Goal: Task Accomplishment & Management: Manage account settings

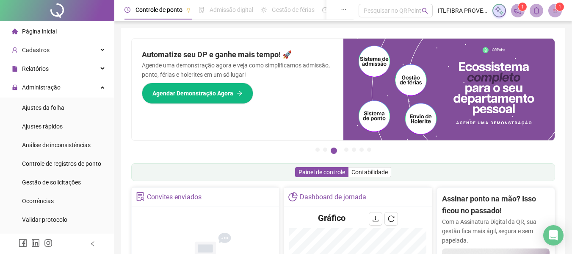
click at [61, 32] on li "Página inicial" at bounding box center [57, 31] width 111 height 17
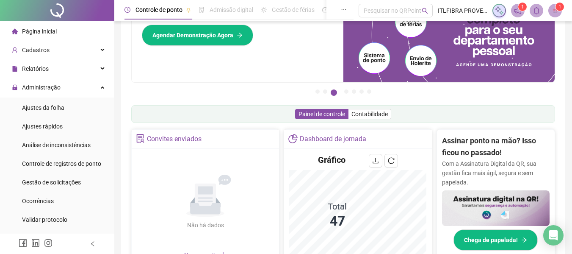
scroll to position [127, 0]
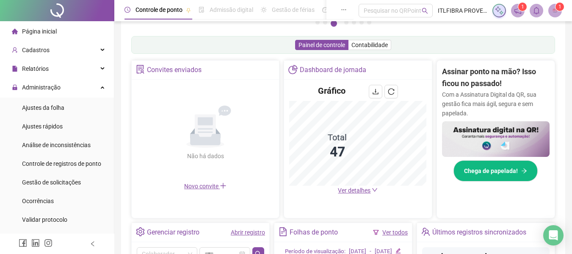
click at [352, 188] on span "Ver detalhes" at bounding box center [354, 190] width 33 height 7
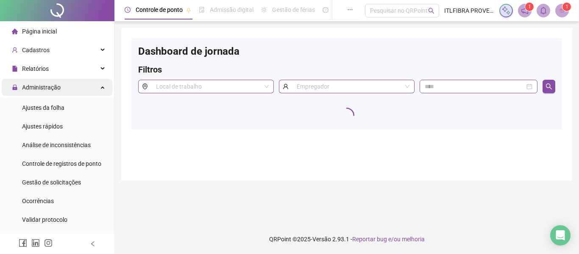
click at [73, 87] on div "Administração" at bounding box center [57, 87] width 111 height 17
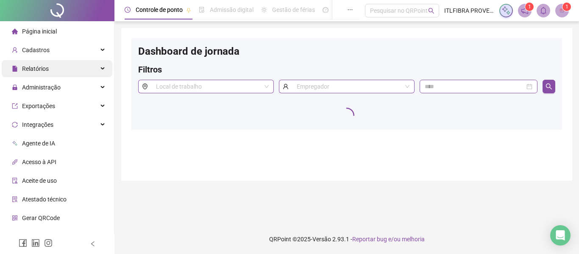
click at [67, 64] on div "Relatórios" at bounding box center [57, 68] width 111 height 17
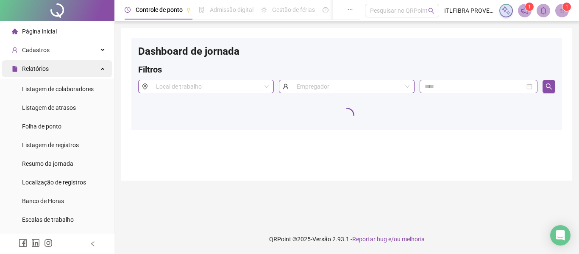
click at [67, 64] on div "Relatórios" at bounding box center [57, 68] width 111 height 17
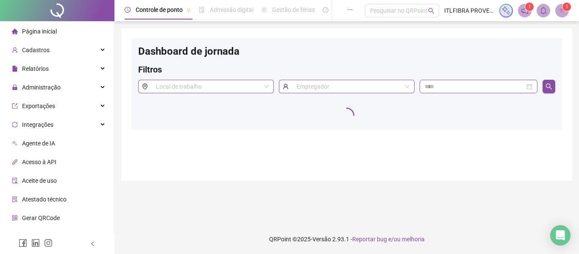
click at [71, 28] on li "Página inicial" at bounding box center [57, 31] width 111 height 17
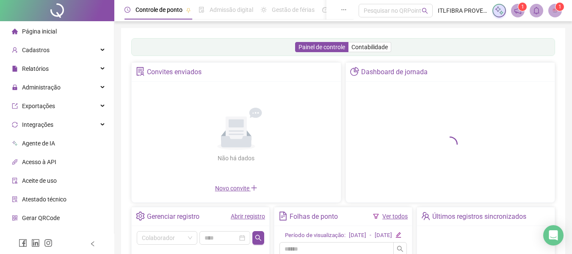
click at [401, 130] on div at bounding box center [450, 142] width 199 height 110
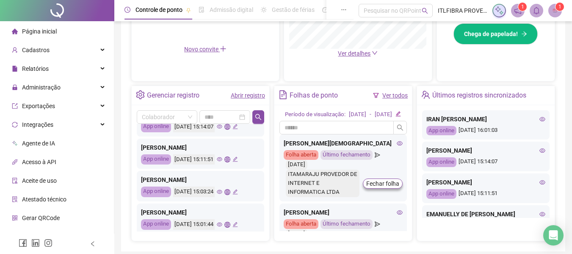
scroll to position [85, 0]
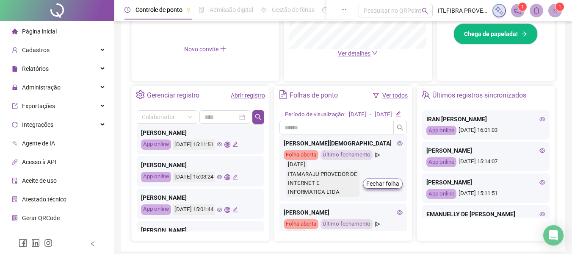
click at [238, 144] on icon "edit" at bounding box center [236, 144] width 6 height 6
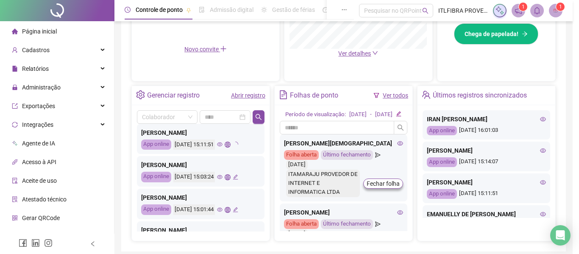
type input "**********"
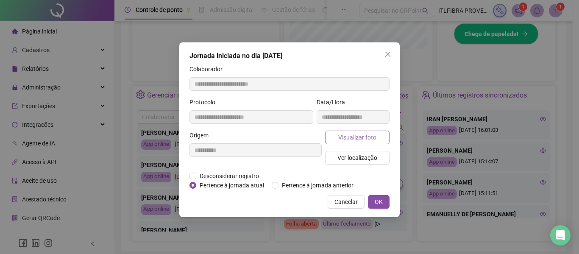
click at [371, 133] on span "Visualizar foto" at bounding box center [357, 137] width 38 height 9
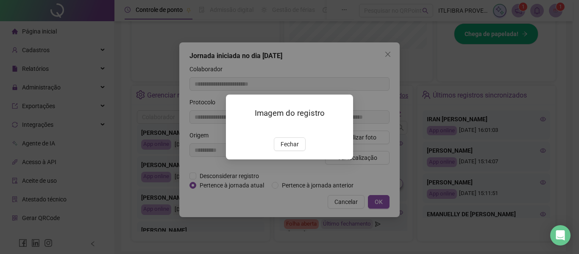
click at [299, 159] on div "Imagem do registro Fechar" at bounding box center [289, 126] width 127 height 65
click at [299, 151] on button "Fechar" at bounding box center [290, 144] width 32 height 14
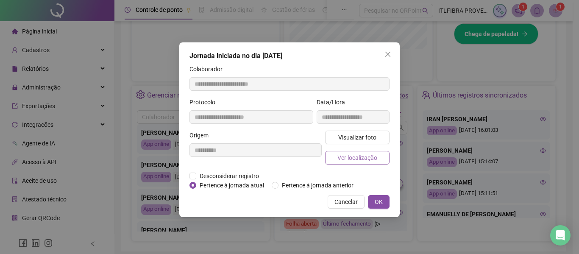
click at [357, 158] on span "Ver localização" at bounding box center [357, 157] width 40 height 9
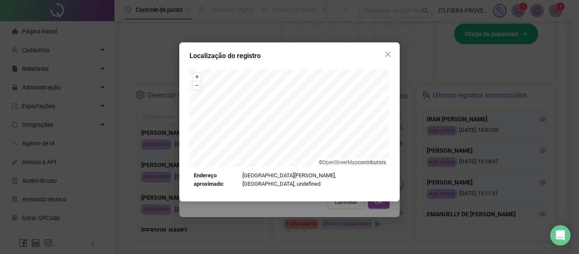
click at [385, 55] on icon "close" at bounding box center [387, 54] width 7 height 7
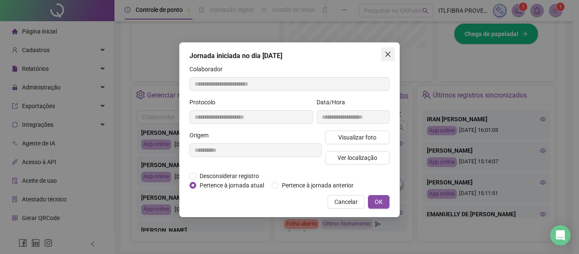
click at [391, 53] on icon "close" at bounding box center [387, 54] width 7 height 7
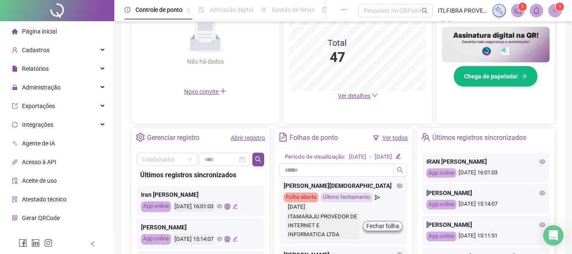
scroll to position [42, 0]
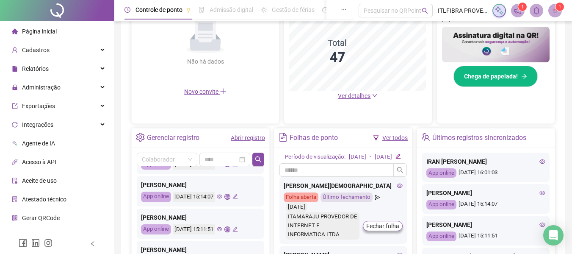
click at [238, 193] on div "[DATE] 15:14:07" at bounding box center [205, 196] width 65 height 11
click at [238, 194] on icon "edit" at bounding box center [236, 197] width 6 height 6
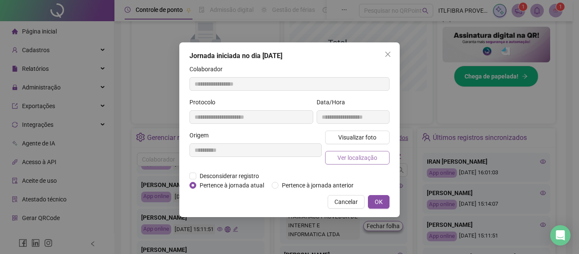
click at [353, 159] on span "Ver localização" at bounding box center [357, 157] width 40 height 9
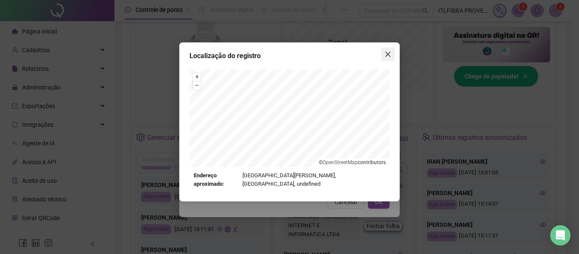
click at [389, 55] on icon "close" at bounding box center [387, 54] width 5 height 5
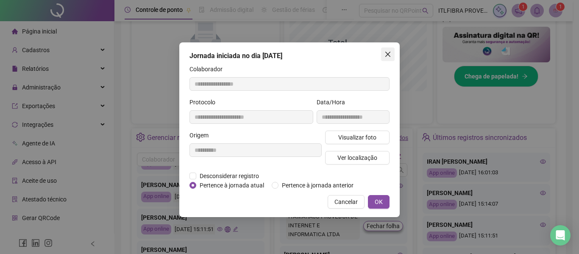
click at [387, 55] on icon "close" at bounding box center [387, 54] width 5 height 5
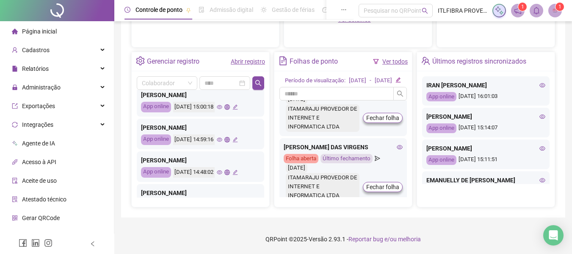
scroll to position [254, 0]
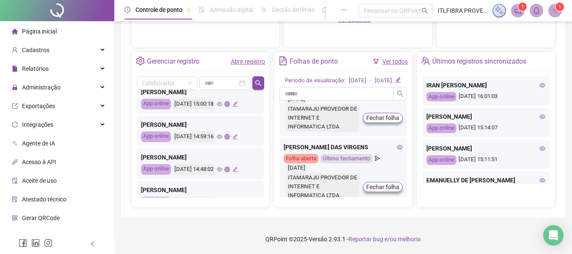
click at [238, 134] on icon "edit" at bounding box center [236, 137] width 6 height 6
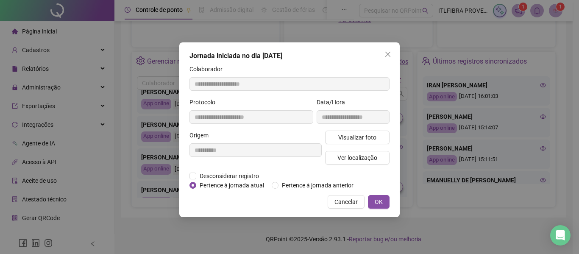
type input "**********"
click at [377, 165] on div "Visualizar foto Ver localização" at bounding box center [357, 150] width 68 height 41
click at [373, 156] on span "Ver localização" at bounding box center [357, 157] width 40 height 9
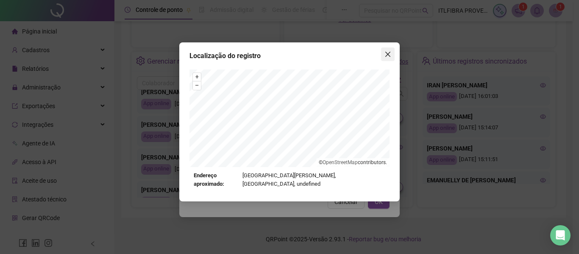
click at [382, 51] on span "Close" at bounding box center [388, 54] width 14 height 7
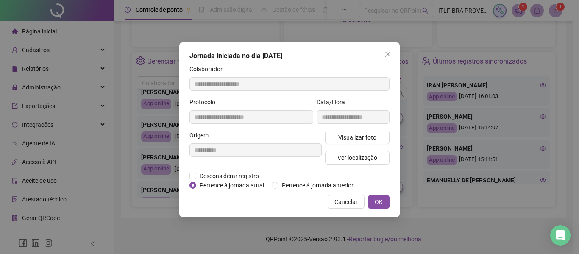
click at [394, 56] on div "**********" at bounding box center [289, 129] width 220 height 175
click at [391, 53] on span "Close" at bounding box center [388, 54] width 14 height 7
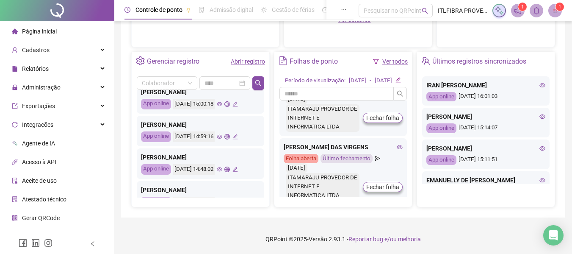
click at [238, 166] on icon "edit" at bounding box center [236, 169] width 6 height 6
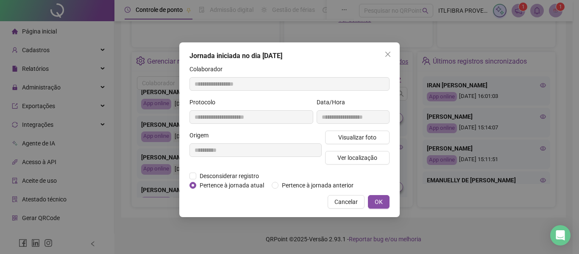
click at [352, 149] on div "Visualizar foto Ver localização" at bounding box center [357, 150] width 68 height 41
type input "**********"
click at [355, 155] on span "Ver localização" at bounding box center [357, 157] width 40 height 9
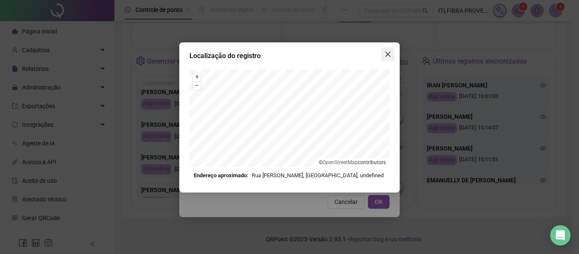
click at [383, 59] on button "Close" at bounding box center [388, 54] width 14 height 14
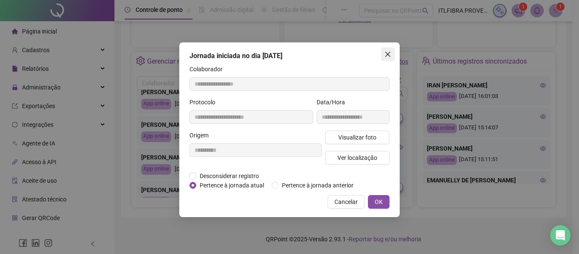
click at [388, 57] on icon "close" at bounding box center [387, 54] width 7 height 7
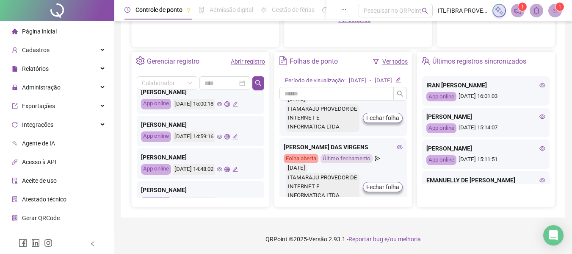
click at [222, 166] on icon "eye" at bounding box center [220, 169] width 6 height 6
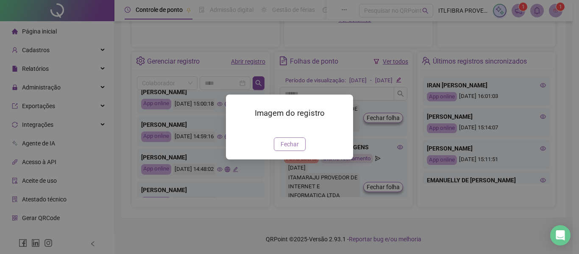
click at [284, 159] on div "Imagem do registro Fechar" at bounding box center [289, 126] width 127 height 65
click at [285, 151] on button "Fechar" at bounding box center [290, 144] width 32 height 14
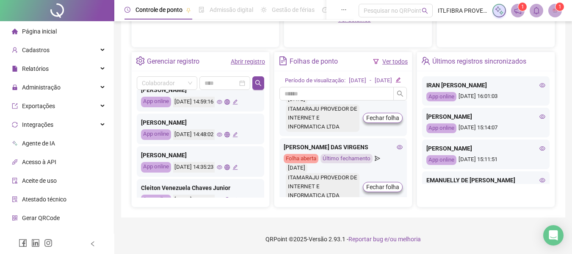
scroll to position [303, 0]
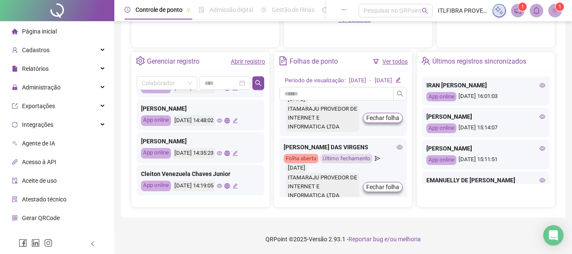
click at [252, 58] on link "Abrir registro" at bounding box center [248, 61] width 34 height 7
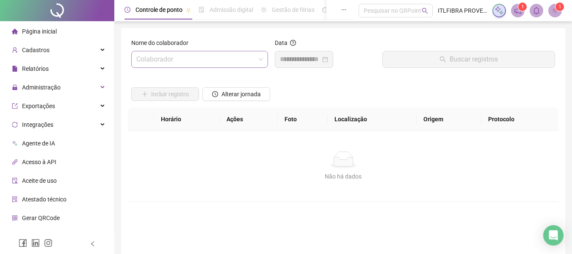
click at [188, 56] on input "search" at bounding box center [195, 59] width 119 height 16
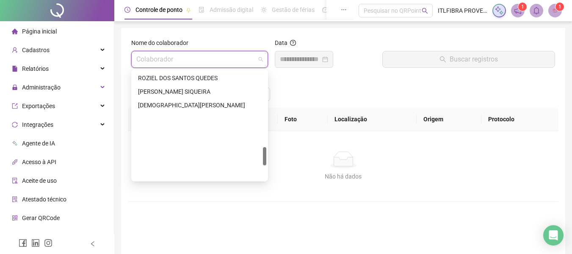
scroll to position [444, 0]
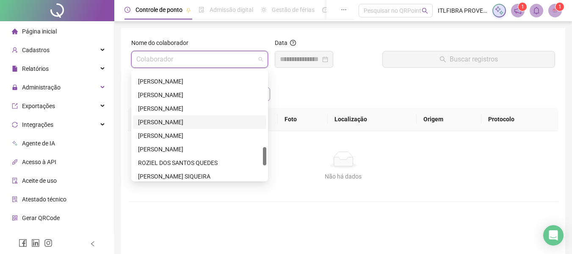
drag, startPoint x: 186, startPoint y: 123, endPoint x: 226, endPoint y: 97, distance: 48.6
click at [186, 123] on div "[PERSON_NAME]" at bounding box center [199, 121] width 123 height 9
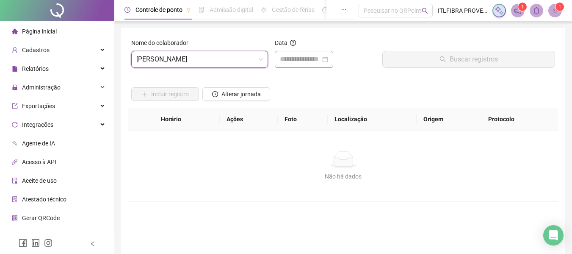
click at [300, 54] on div at bounding box center [304, 59] width 58 height 17
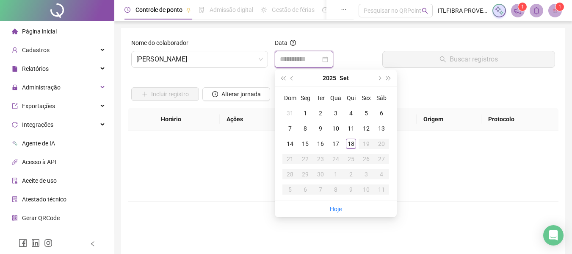
type input "**********"
click at [333, 81] on button "2025" at bounding box center [330, 77] width 14 height 17
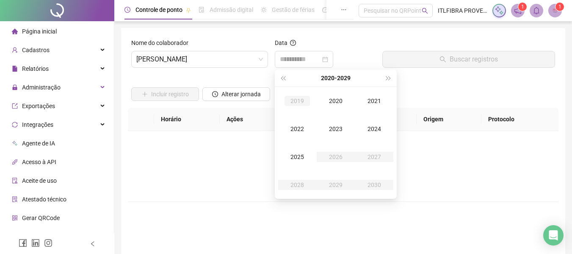
type input "**********"
click at [373, 47] on div "Data" at bounding box center [325, 44] width 101 height 13
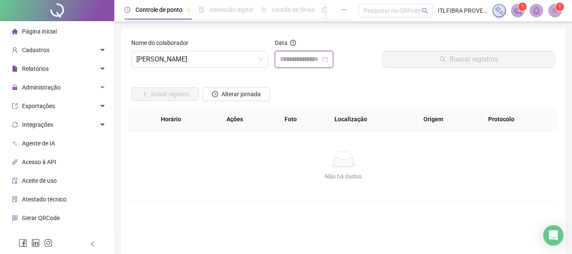
click at [316, 54] on input at bounding box center [300, 59] width 41 height 10
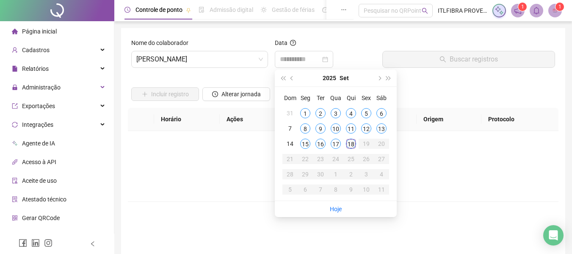
click at [355, 145] on div "18" at bounding box center [351, 144] width 10 height 10
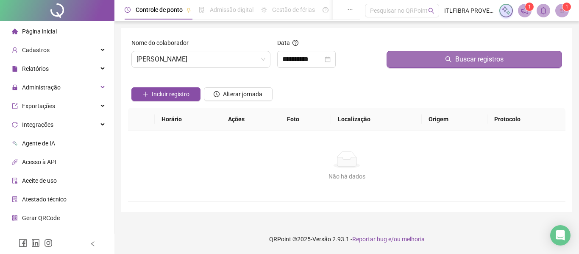
click at [420, 65] on button "Buscar registros" at bounding box center [473, 59] width 175 height 17
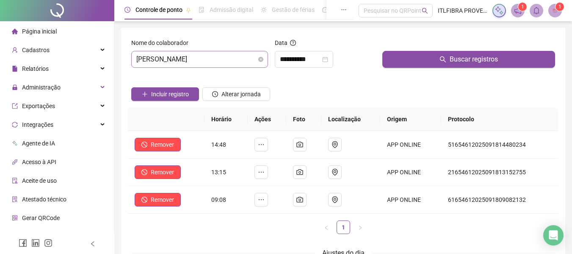
click at [208, 54] on span "[PERSON_NAME]" at bounding box center [199, 59] width 127 height 16
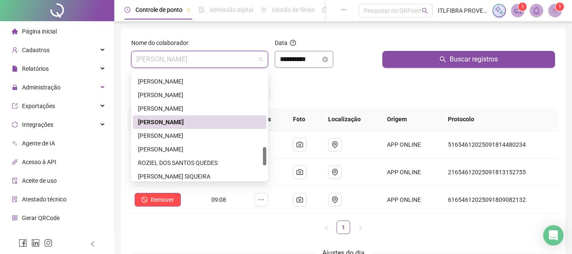
click at [277, 54] on div "**********" at bounding box center [304, 59] width 58 height 17
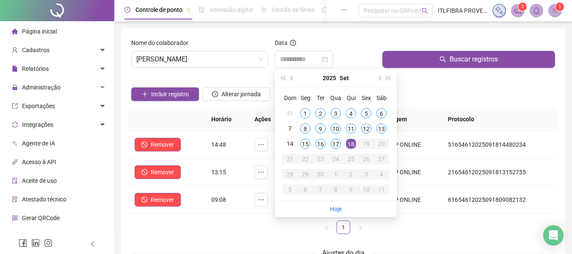
click at [335, 147] on div "17" at bounding box center [336, 144] width 10 height 10
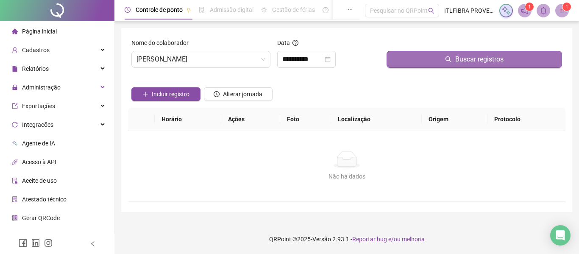
click at [399, 66] on button "Buscar registros" at bounding box center [473, 59] width 175 height 17
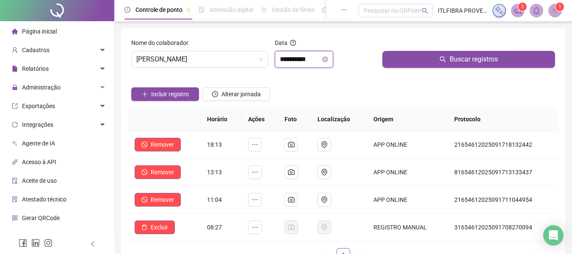
click at [286, 59] on input "**********" at bounding box center [300, 59] width 41 height 10
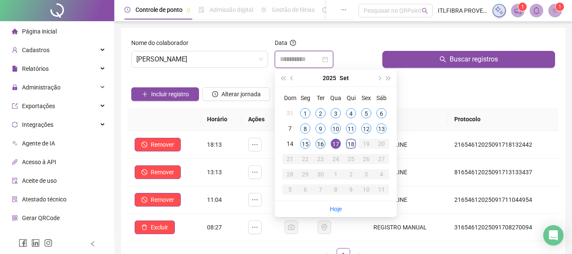
type input "**********"
click at [321, 146] on div "16" at bounding box center [321, 144] width 10 height 10
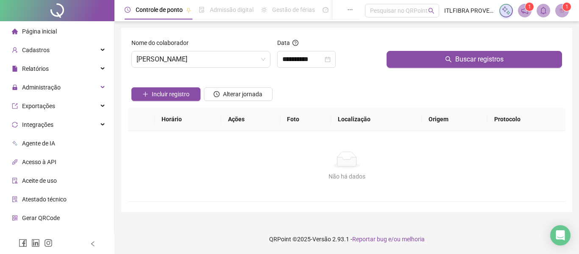
click at [416, 75] on div "Incluir registro Alterar jornada" at bounding box center [347, 91] width 434 height 33
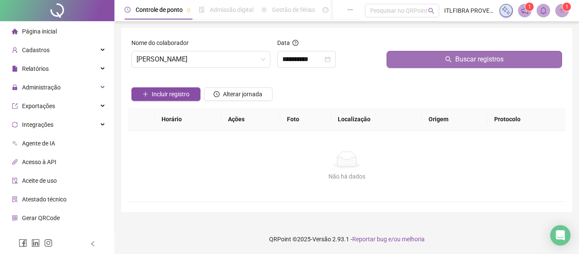
click at [422, 64] on button "Buscar registros" at bounding box center [473, 59] width 175 height 17
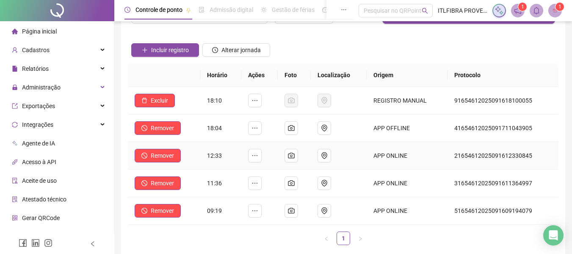
scroll to position [85, 0]
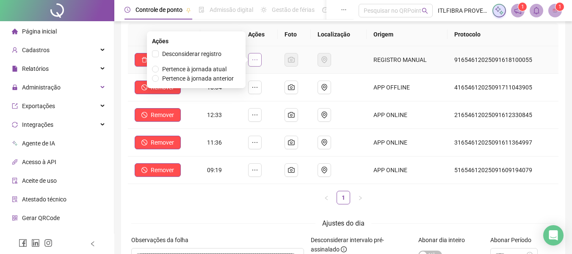
click at [255, 60] on icon "ellipsis" at bounding box center [255, 59] width 7 height 7
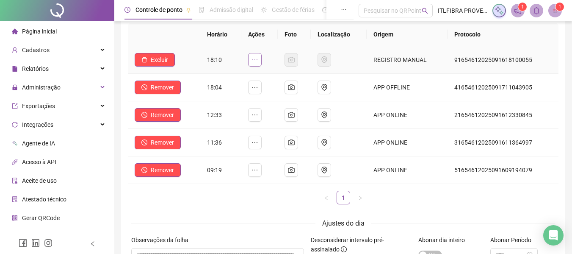
click at [251, 60] on button "button" at bounding box center [255, 60] width 14 height 14
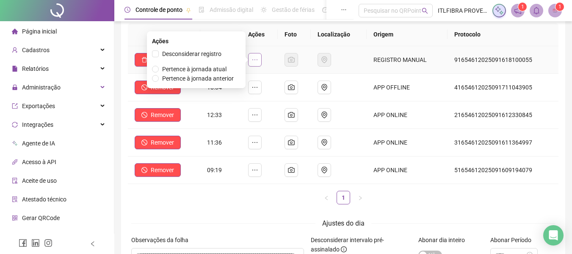
click at [254, 59] on icon "ellipsis" at bounding box center [255, 59] width 7 height 7
click at [216, 53] on span "Desconsiderar registro" at bounding box center [191, 53] width 59 height 7
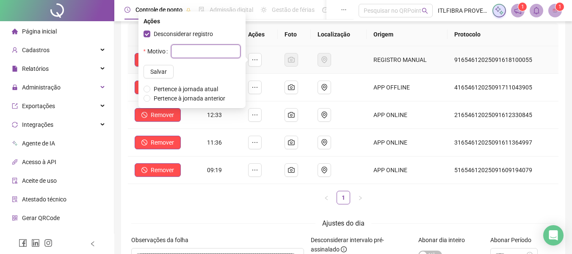
click at [205, 56] on input "text" at bounding box center [205, 51] width 69 height 14
type input "*********"
click at [154, 69] on span "Salvar" at bounding box center [158, 71] width 17 height 9
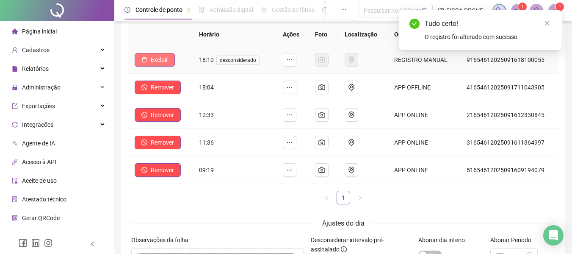
click at [157, 63] on span "Excluir" at bounding box center [159, 59] width 17 height 9
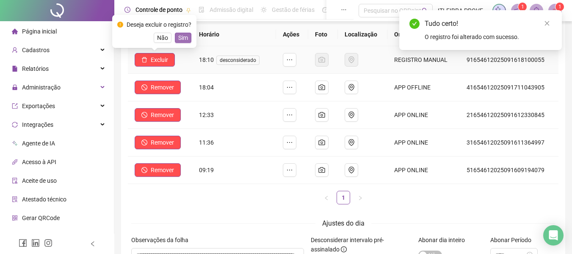
click at [188, 35] on span "Sim" at bounding box center [183, 37] width 10 height 9
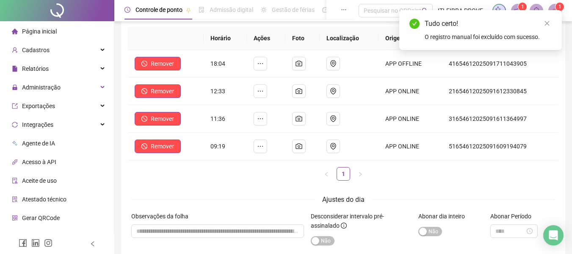
scroll to position [0, 0]
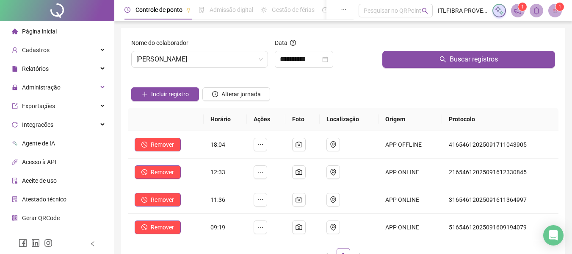
click at [310, 114] on th "Foto" at bounding box center [302, 119] width 34 height 23
click at [295, 64] on input "**********" at bounding box center [300, 59] width 41 height 10
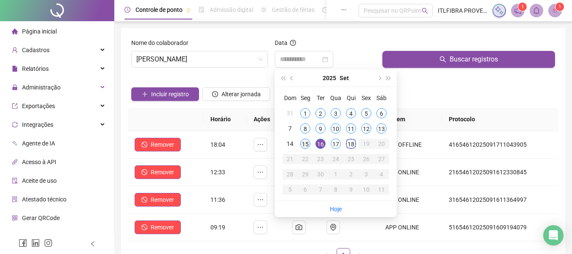
click at [308, 142] on div "15" at bounding box center [305, 144] width 10 height 10
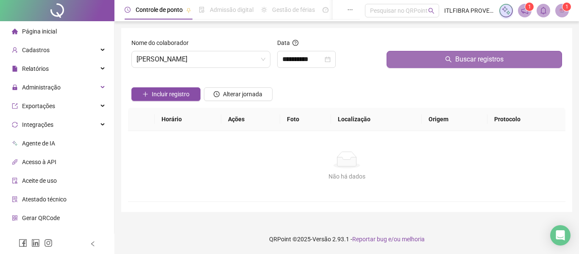
click at [415, 60] on button "Buscar registros" at bounding box center [473, 59] width 175 height 17
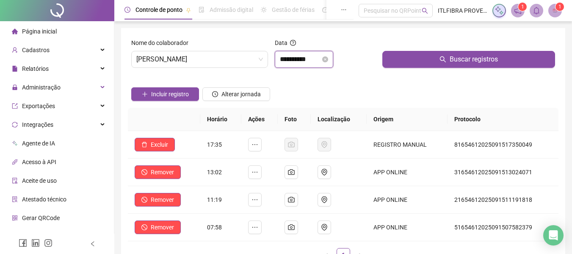
click at [285, 55] on input "**********" at bounding box center [300, 59] width 41 height 10
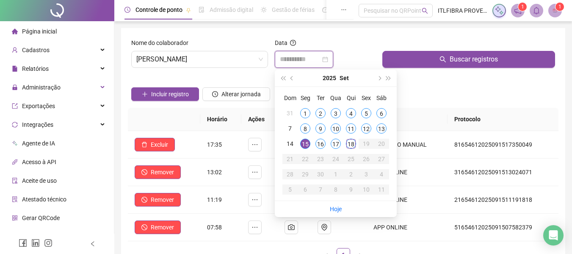
type input "**********"
drag, startPoint x: 222, startPoint y: 53, endPoint x: 219, endPoint y: 70, distance: 17.7
click at [222, 55] on span "[PERSON_NAME]" at bounding box center [199, 59] width 127 height 16
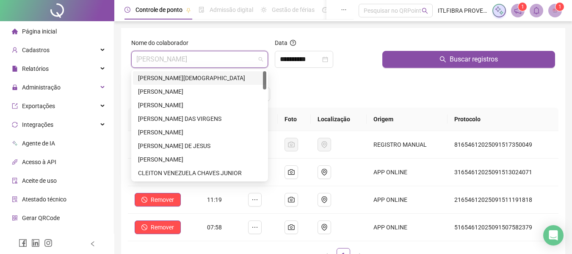
click at [180, 84] on div "[PERSON_NAME][DEMOGRAPHIC_DATA]" at bounding box center [199, 78] width 133 height 14
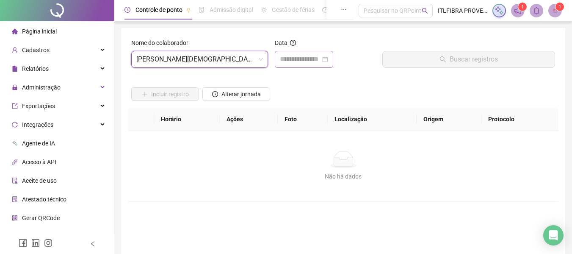
click at [317, 51] on div at bounding box center [304, 59] width 58 height 17
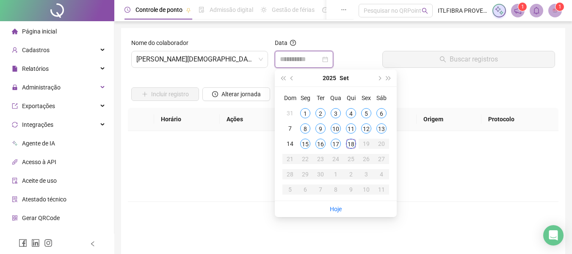
type input "**********"
click at [354, 147] on div "18" at bounding box center [351, 144] width 10 height 10
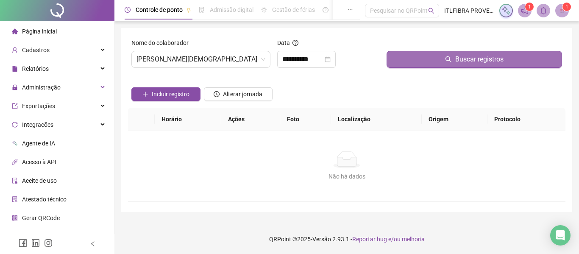
click at [424, 66] on button "Buscar registros" at bounding box center [473, 59] width 175 height 17
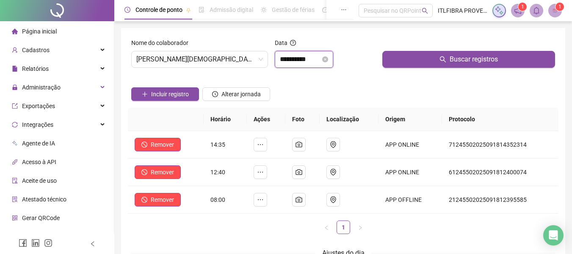
click at [302, 54] on input "**********" at bounding box center [300, 59] width 41 height 10
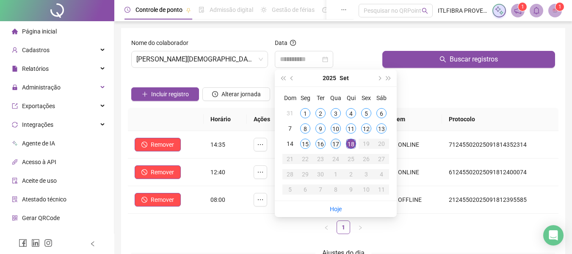
click at [336, 144] on div "17" at bounding box center [336, 144] width 10 height 10
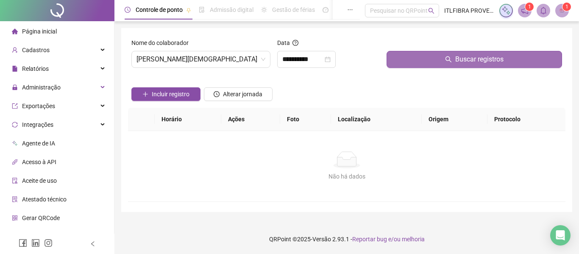
click at [406, 67] on button "Buscar registros" at bounding box center [473, 59] width 175 height 17
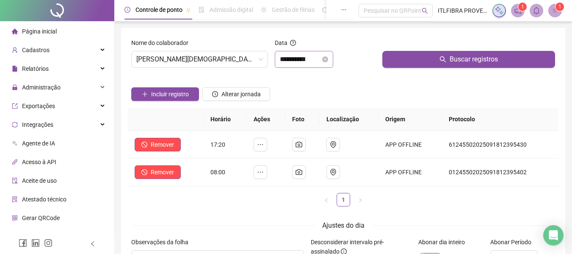
click at [294, 52] on div "**********" at bounding box center [304, 59] width 58 height 17
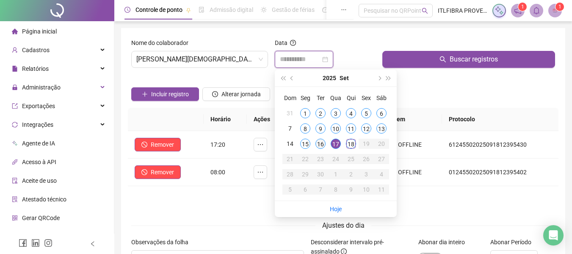
type input "**********"
click at [322, 143] on div "16" at bounding box center [321, 144] width 10 height 10
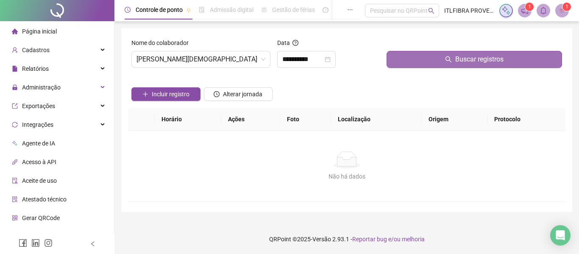
click at [438, 54] on button "Buscar registros" at bounding box center [473, 59] width 175 height 17
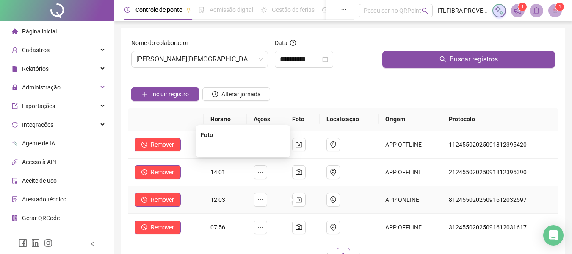
click at [243, 148] on img at bounding box center [243, 148] width 0 height 0
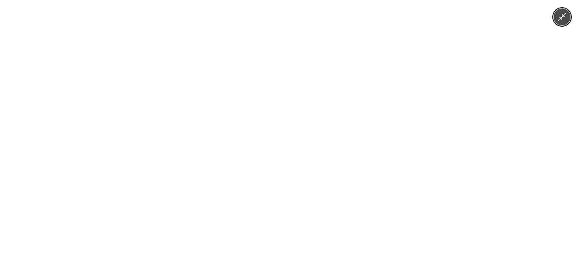
click at [399, 133] on div at bounding box center [289, 127] width 579 height 254
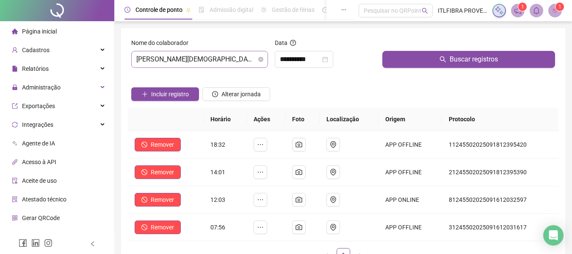
click at [194, 56] on span "[PERSON_NAME][DEMOGRAPHIC_DATA]" at bounding box center [199, 59] width 127 height 16
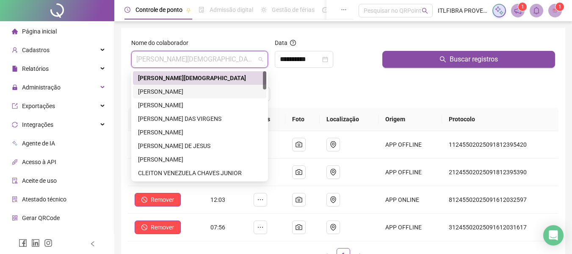
click at [169, 89] on div "[PERSON_NAME]" at bounding box center [199, 91] width 123 height 9
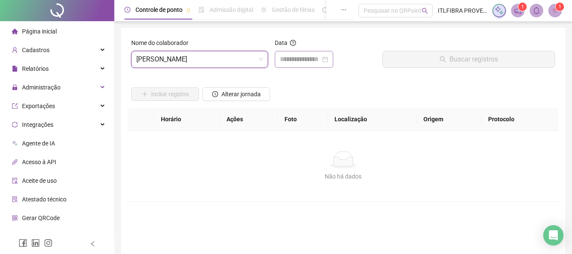
click at [284, 67] on div at bounding box center [304, 59] width 58 height 17
click at [288, 55] on input at bounding box center [300, 59] width 41 height 10
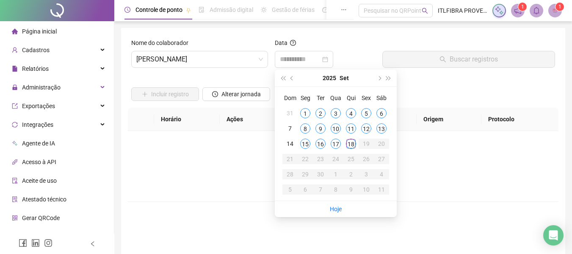
click at [354, 138] on td "18" at bounding box center [351, 143] width 15 height 15
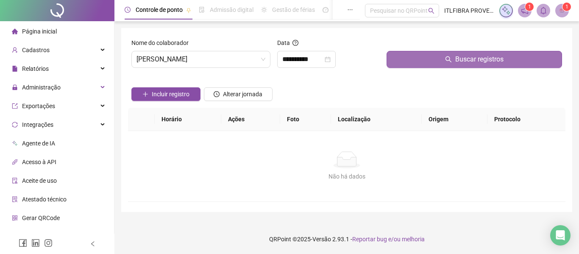
click at [445, 66] on button "Buscar registros" at bounding box center [473, 59] width 175 height 17
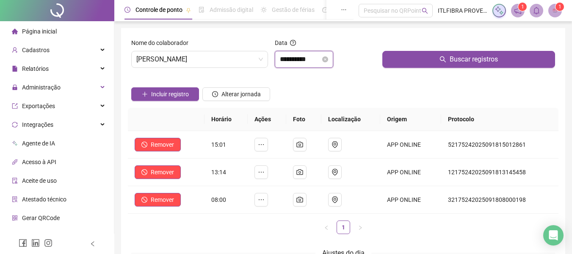
click at [312, 58] on input "**********" at bounding box center [300, 59] width 41 height 10
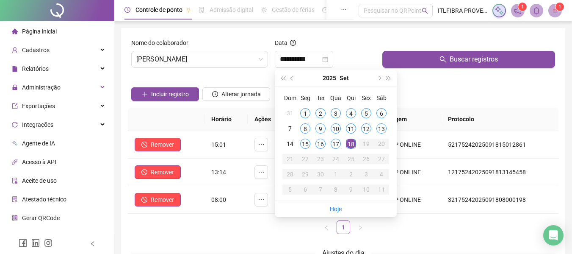
drag, startPoint x: 241, startPoint y: 239, endPoint x: 248, endPoint y: 219, distance: 21.2
click at [241, 236] on div "Horário Ações Foto Localização Origem Protocolo Remover 15:01 APP ONLINE 521752…" at bounding box center [343, 174] width 431 height 133
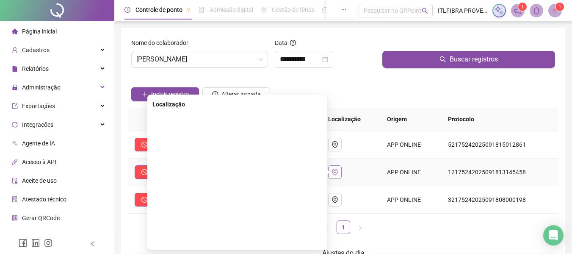
click at [338, 171] on icon "environment" at bounding box center [335, 172] width 7 height 7
click at [338, 171] on icon "environment" at bounding box center [335, 172] width 6 height 7
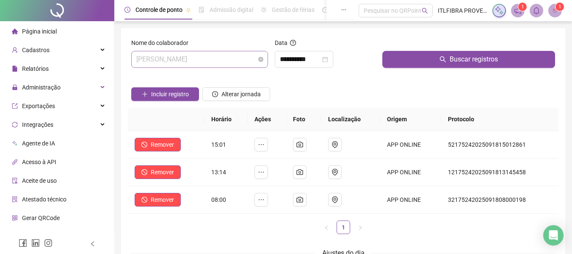
click at [244, 62] on span "[PERSON_NAME]" at bounding box center [199, 59] width 127 height 16
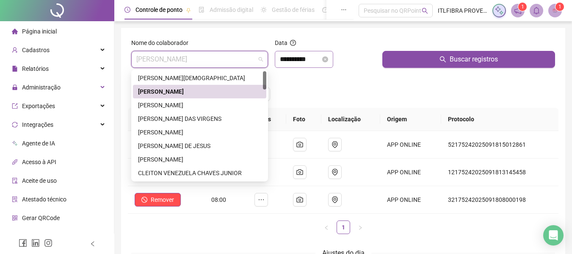
click at [297, 65] on div "**********" at bounding box center [304, 59] width 58 height 17
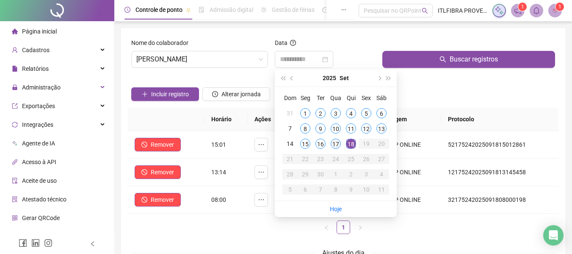
click at [338, 145] on div "17" at bounding box center [336, 144] width 10 height 10
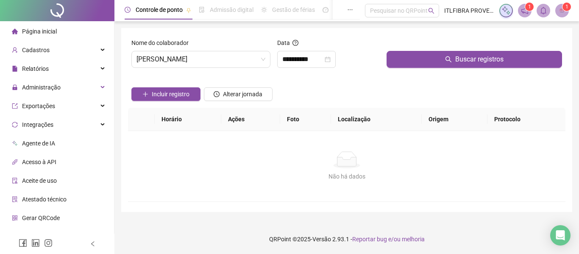
click at [434, 69] on div "Buscar registros" at bounding box center [474, 56] width 182 height 36
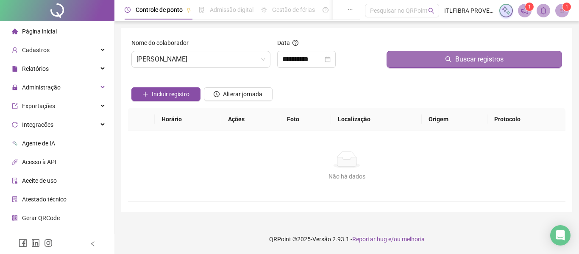
click at [435, 58] on button "Buscar registros" at bounding box center [473, 59] width 175 height 17
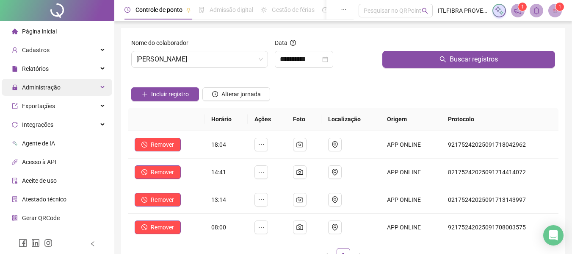
click at [60, 84] on div "Administração" at bounding box center [57, 87] width 111 height 17
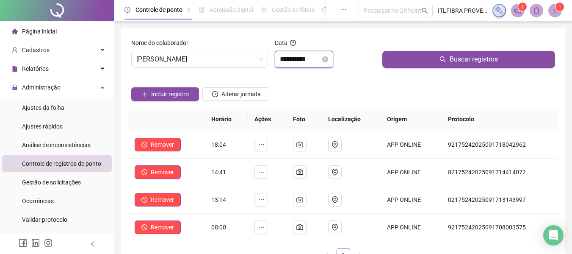
click at [290, 58] on input "**********" at bounding box center [300, 59] width 41 height 10
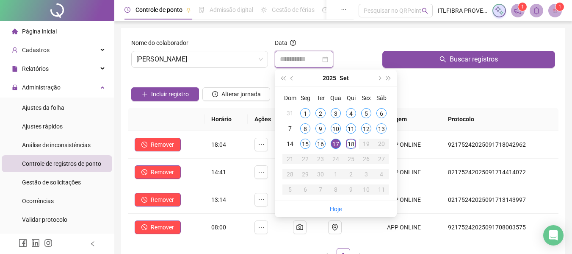
type input "**********"
click at [462, 81] on div "Incluir registro Alterar jornada" at bounding box center [343, 91] width 427 height 33
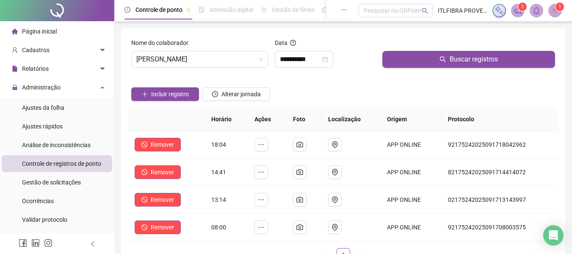
click at [39, 33] on span "Página inicial" at bounding box center [39, 31] width 35 height 7
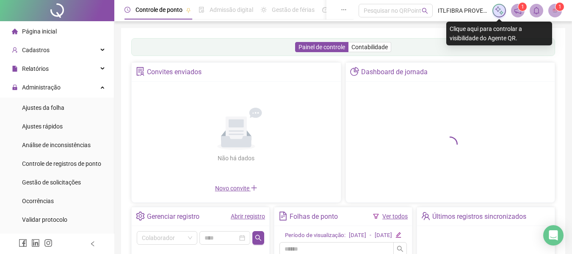
click at [498, 13] on img at bounding box center [499, 10] width 9 height 9
click at [499, 13] on img at bounding box center [499, 10] width 9 height 9
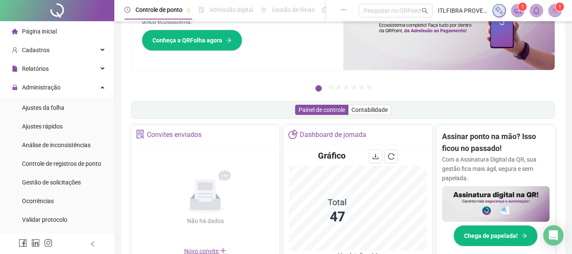
scroll to position [169, 0]
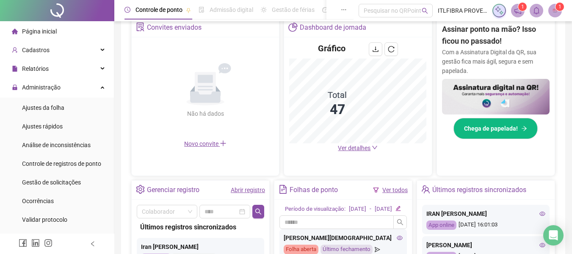
click at [365, 148] on span "Ver detalhes" at bounding box center [354, 147] width 33 height 7
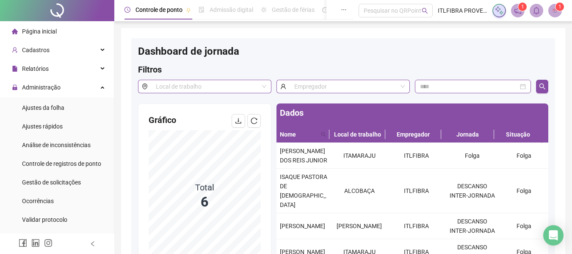
click at [62, 29] on li "Página inicial" at bounding box center [57, 31] width 111 height 17
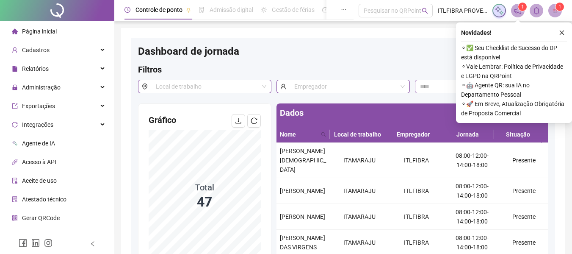
click at [39, 29] on span "Página inicial" at bounding box center [39, 31] width 35 height 7
